Goal: Transaction & Acquisition: Purchase product/service

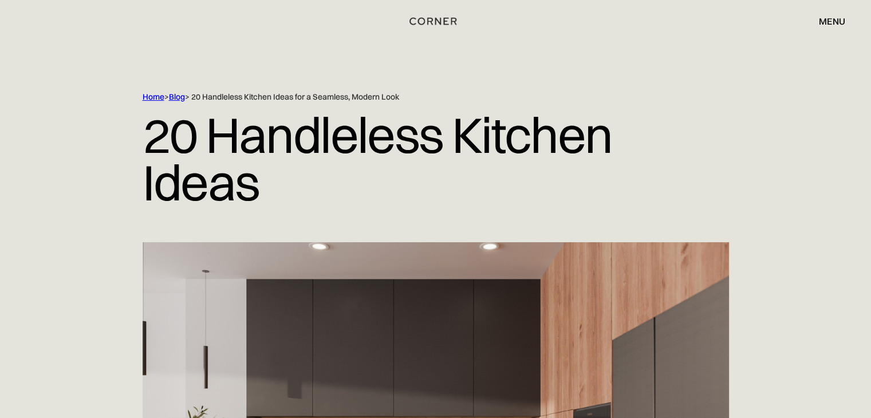
click at [831, 22] on div "menu" at bounding box center [832, 21] width 26 height 9
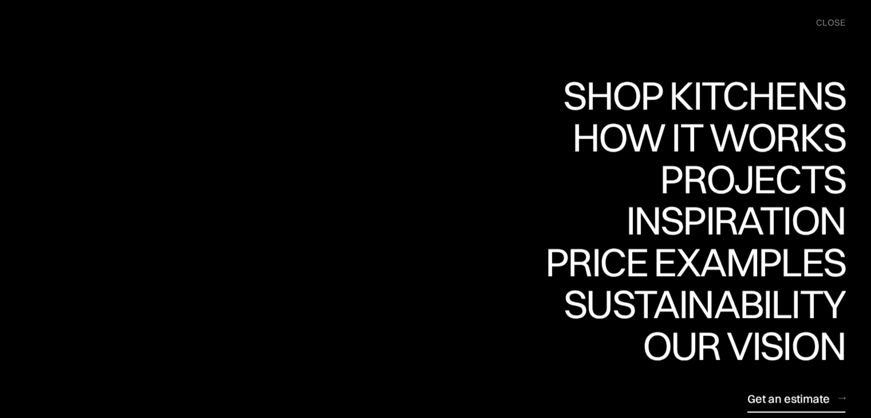
click at [800, 396] on div "Get an estimate" at bounding box center [788, 397] width 82 height 15
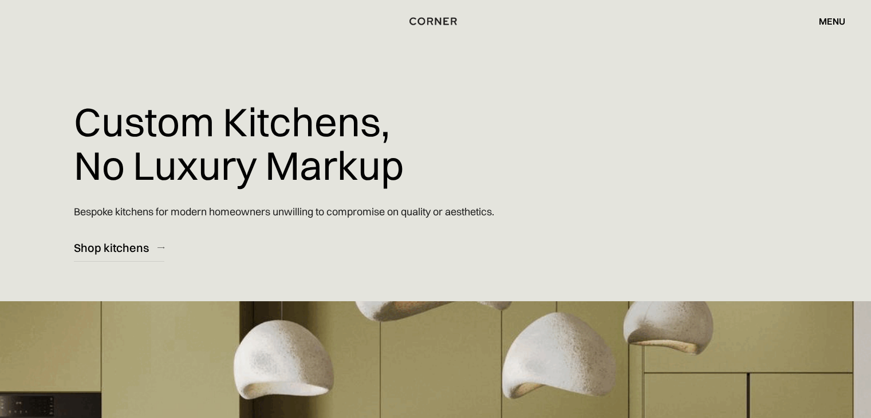
click at [834, 21] on div "menu" at bounding box center [832, 21] width 26 height 9
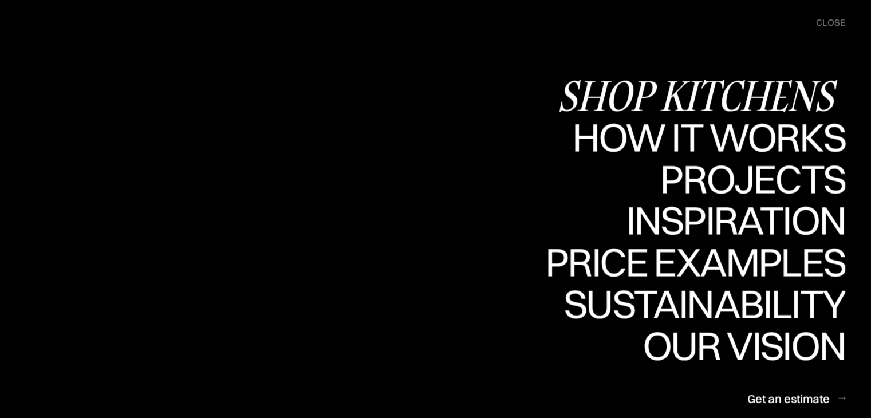
click at [782, 90] on div "Shop Kitchens" at bounding box center [701, 96] width 288 height 40
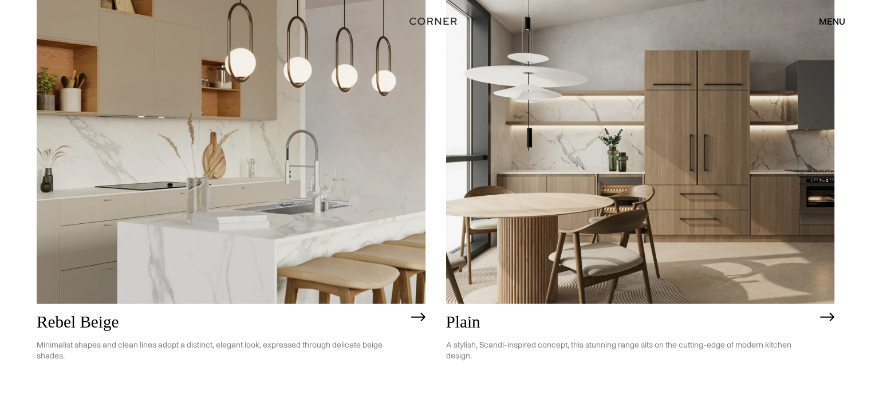
scroll to position [2542, 0]
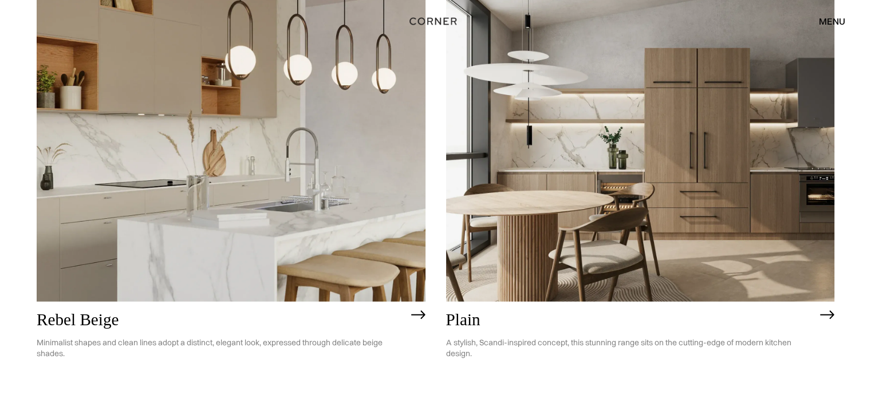
click at [214, 344] on p "Minimalist shapes and clean lines adopt a distinct, elegant look, expressed thr…" at bounding box center [221, 348] width 369 height 39
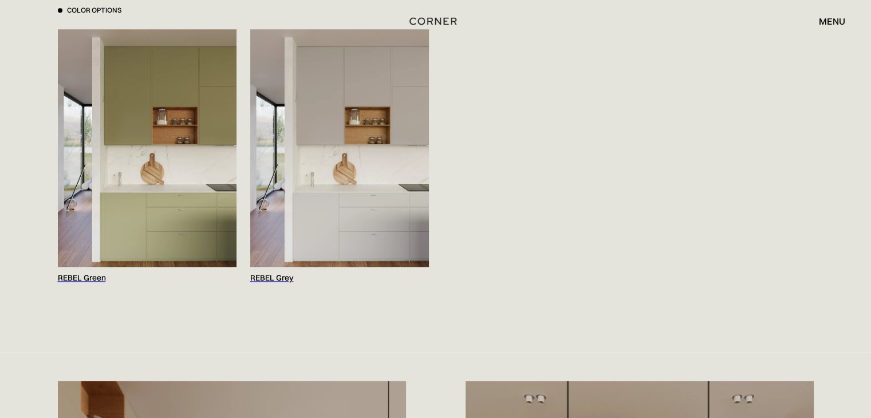
scroll to position [1260, 0]
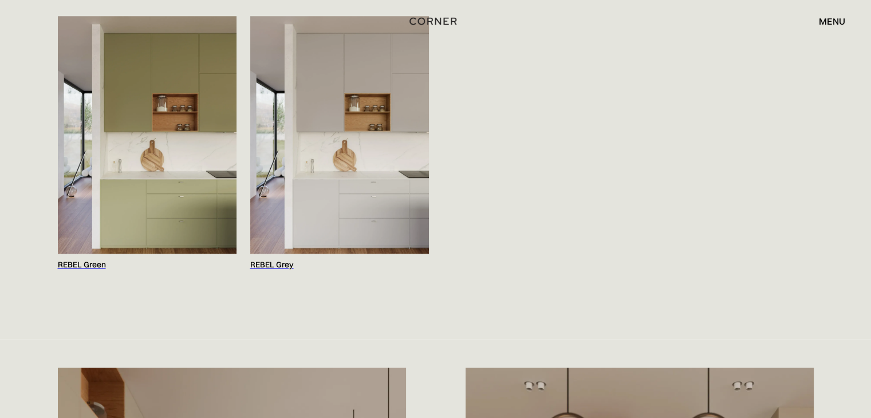
click at [336, 120] on img at bounding box center [339, 135] width 179 height 238
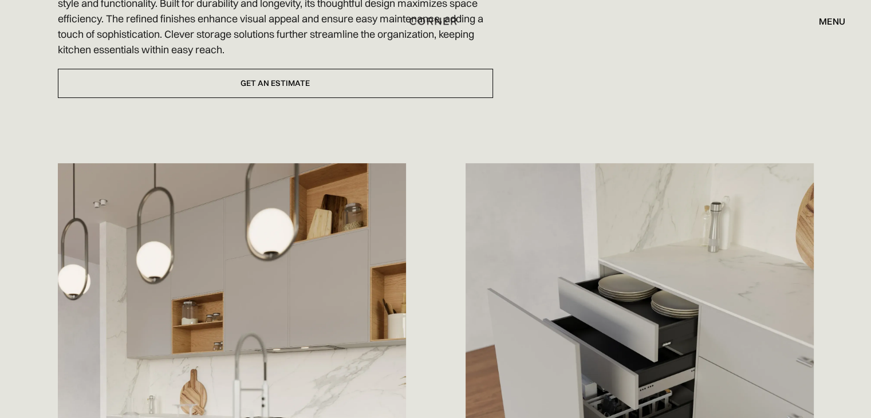
scroll to position [481, 0]
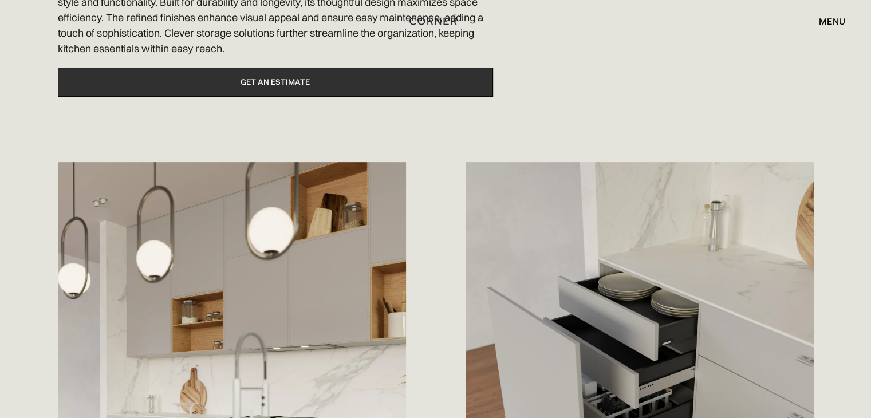
click at [298, 74] on link "Get an estimate" at bounding box center [275, 82] width 435 height 29
